Goal: Task Accomplishment & Management: Manage account settings

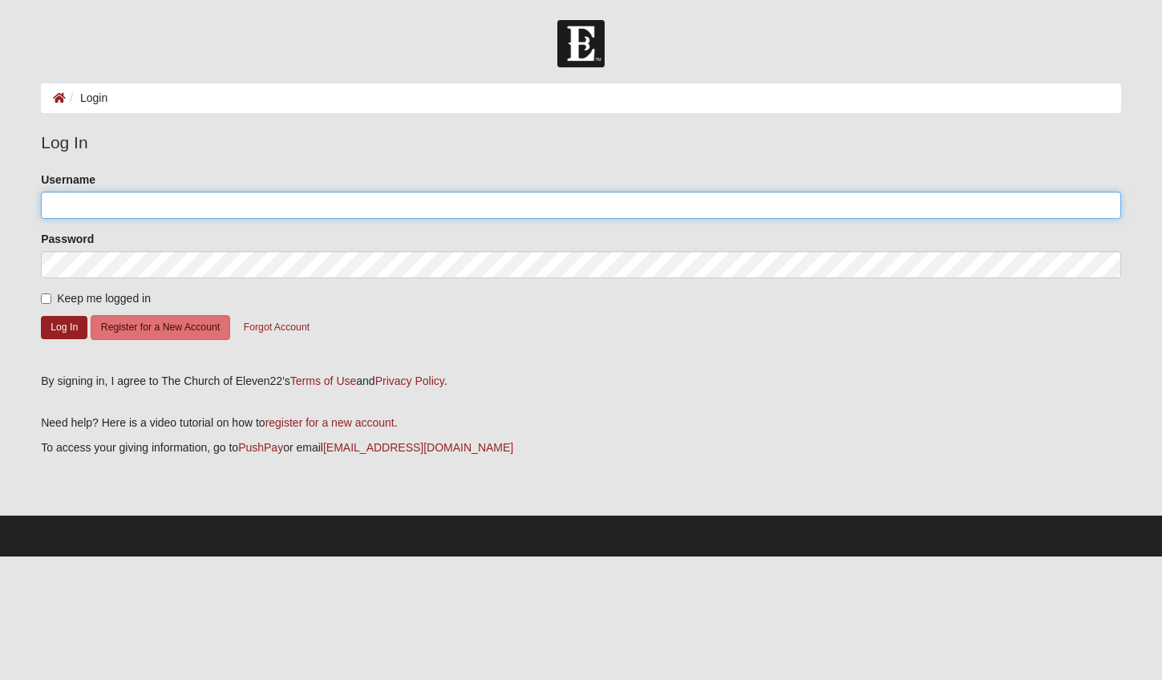
click at [154, 210] on input "Username" at bounding box center [581, 205] width 1080 height 27
type input "[EMAIL_ADDRESS][DOMAIN_NAME]"
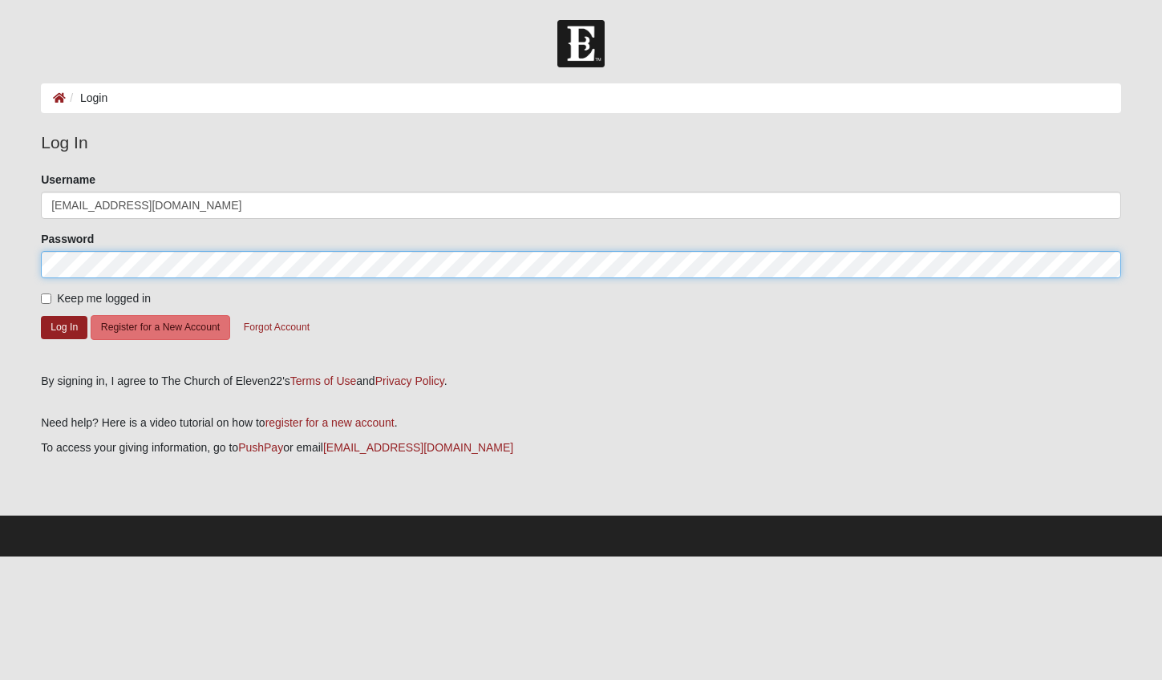
click at [41, 316] on button "Log In" at bounding box center [64, 327] width 47 height 23
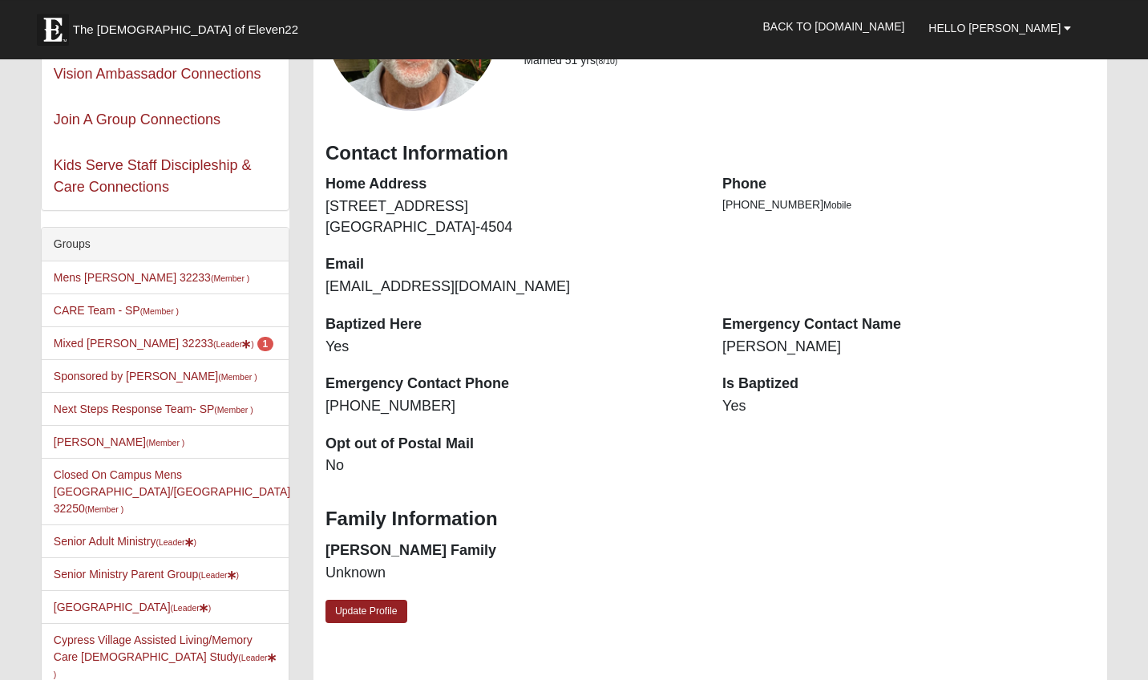
scroll to position [148, 0]
click at [143, 348] on link "Mixed [PERSON_NAME] 32233 (Leader ) 1" at bounding box center [164, 342] width 220 height 13
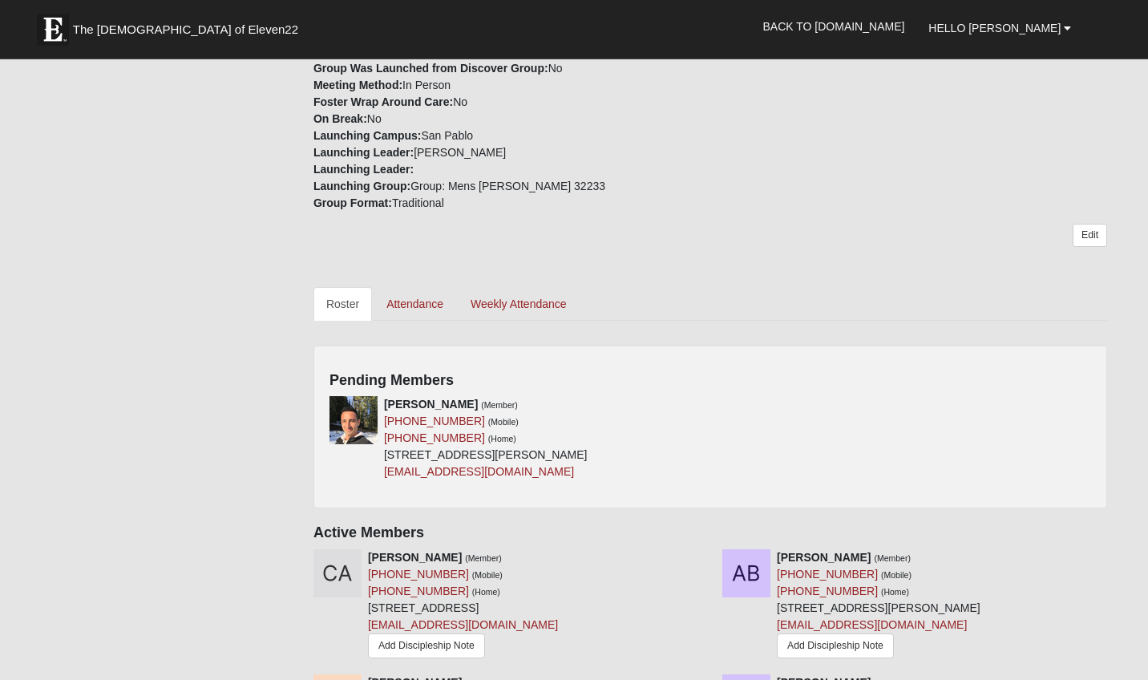
scroll to position [475, 0]
click at [706, 401] on icon at bounding box center [704, 403] width 11 height 11
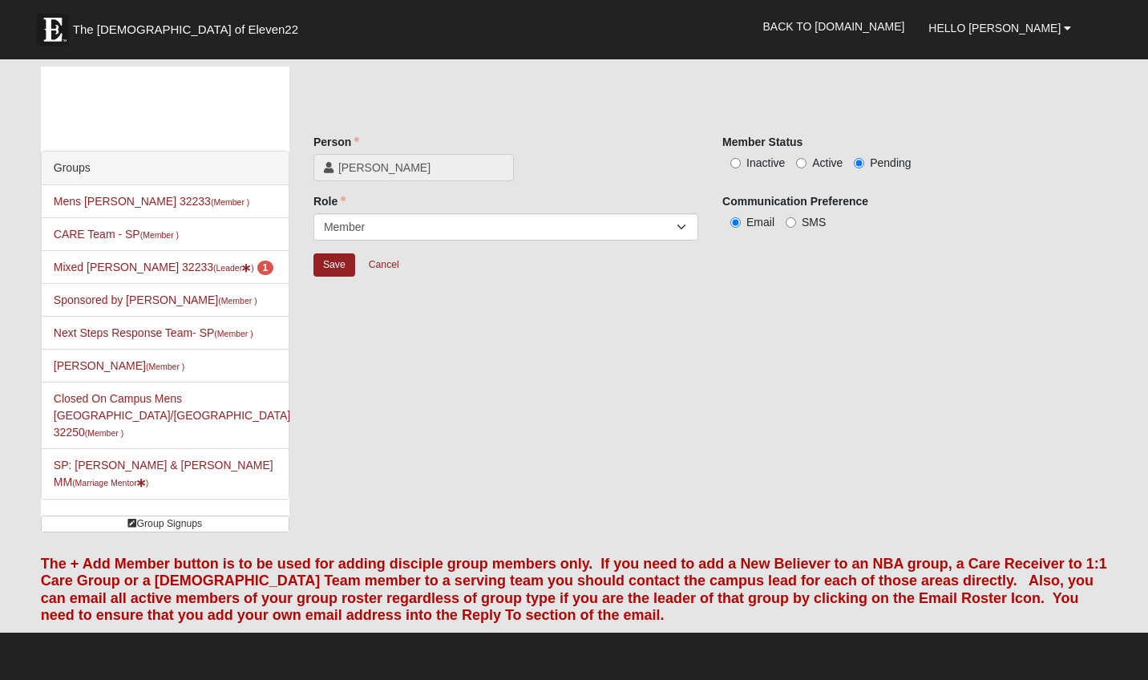
click at [809, 160] on label "Active" at bounding box center [819, 163] width 47 height 16
click at [807, 160] on input "Active" at bounding box center [801, 163] width 10 height 10
radio input "true"
click at [338, 261] on input "Save" at bounding box center [335, 264] width 42 height 23
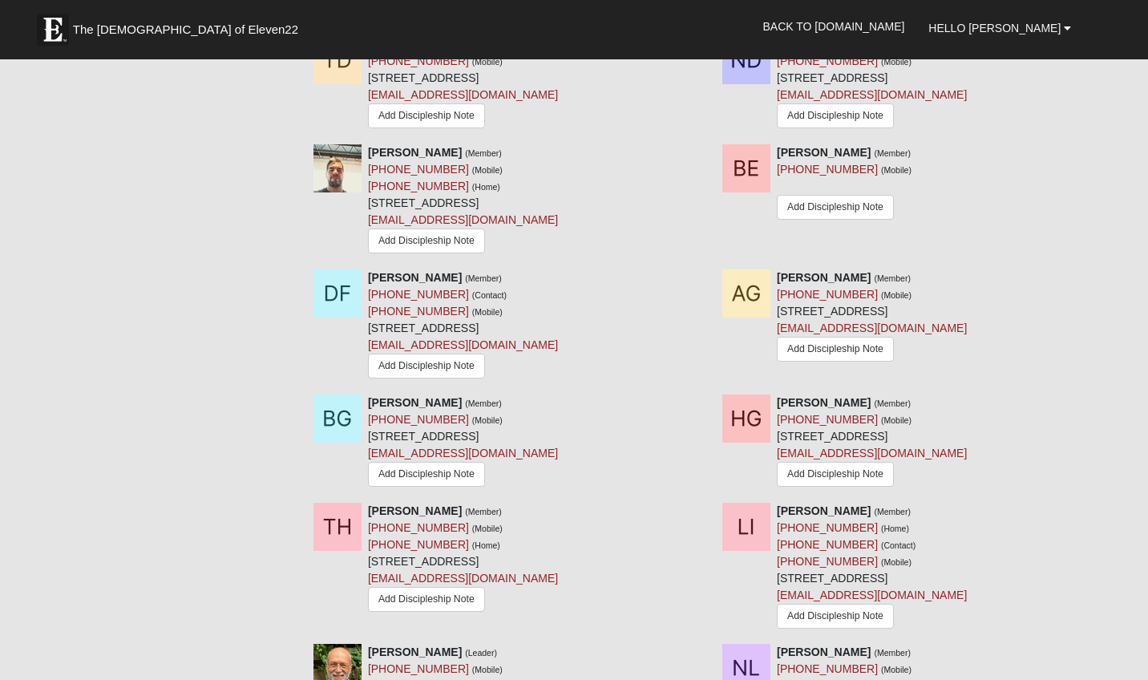
scroll to position [1186, 0]
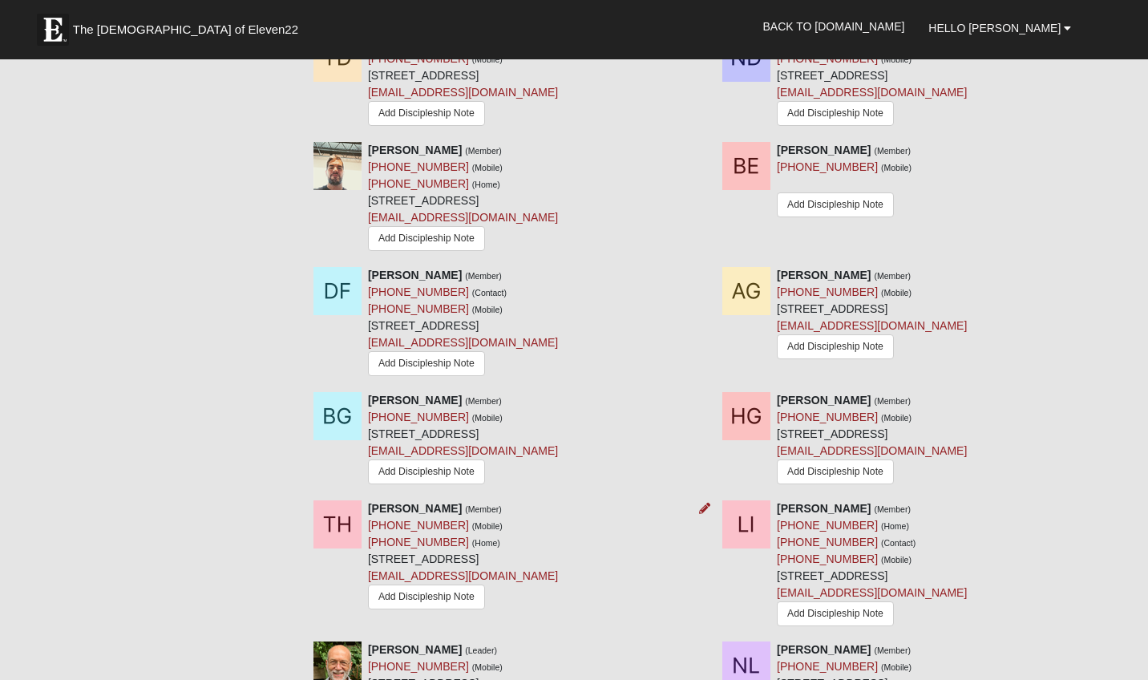
click at [401, 515] on strong "Taran Helm" at bounding box center [415, 508] width 94 height 13
click at [316, 539] on img at bounding box center [338, 524] width 48 height 48
click at [345, 536] on img at bounding box center [338, 524] width 48 height 48
